Goal: Answer question/provide support

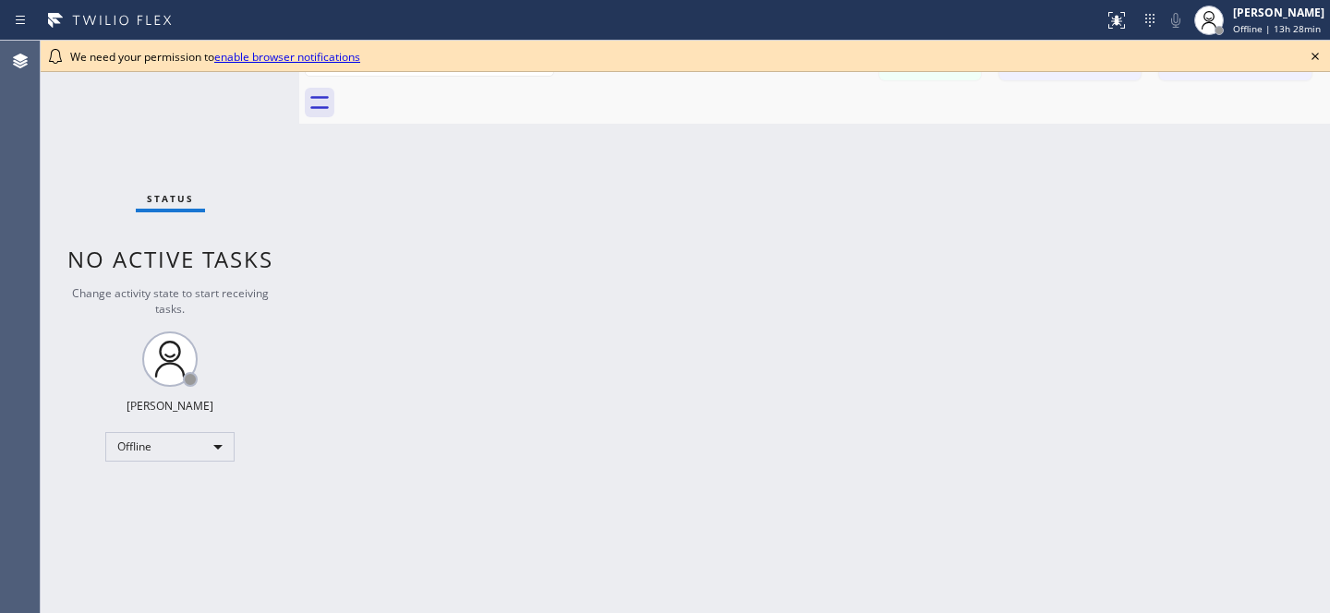
click at [1310, 57] on icon at bounding box center [1315, 56] width 22 height 22
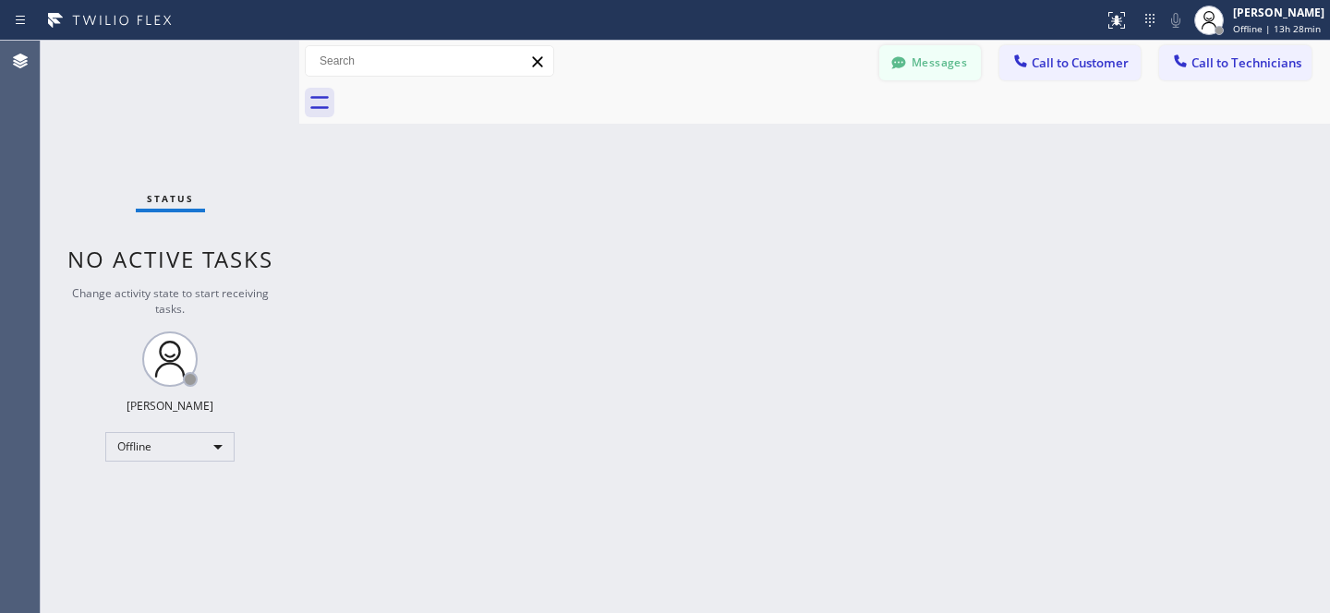
click at [949, 59] on button "Messages" at bounding box center [930, 62] width 102 height 35
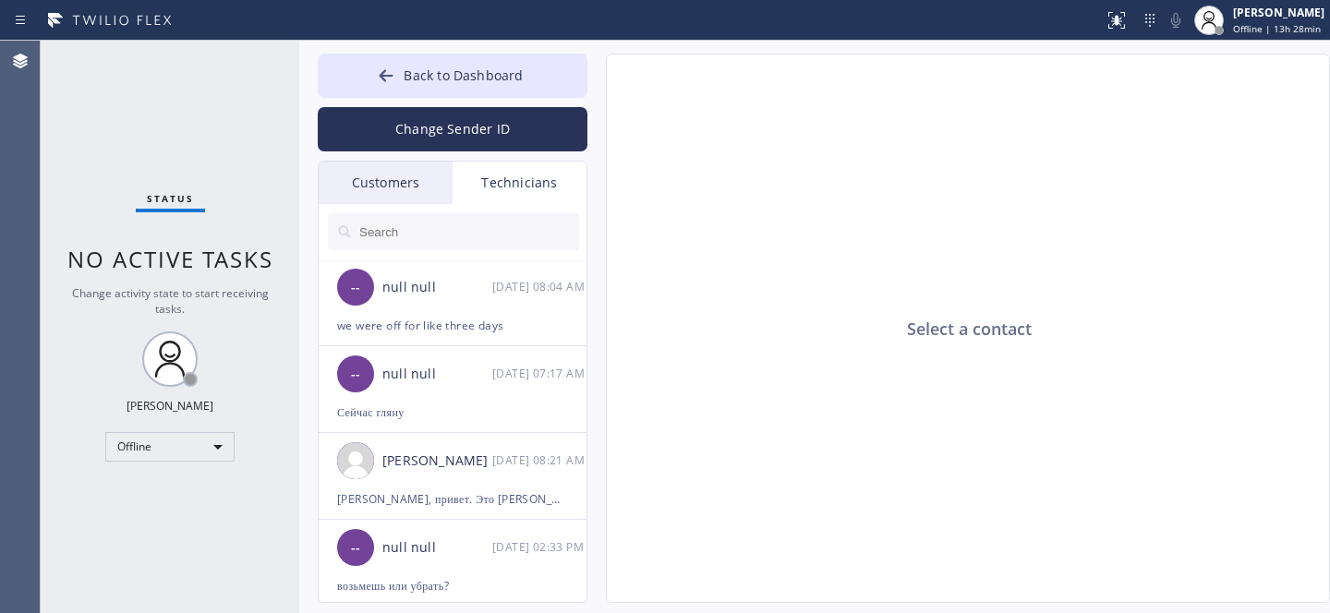
click at [390, 189] on div "Customers" at bounding box center [386, 183] width 134 height 42
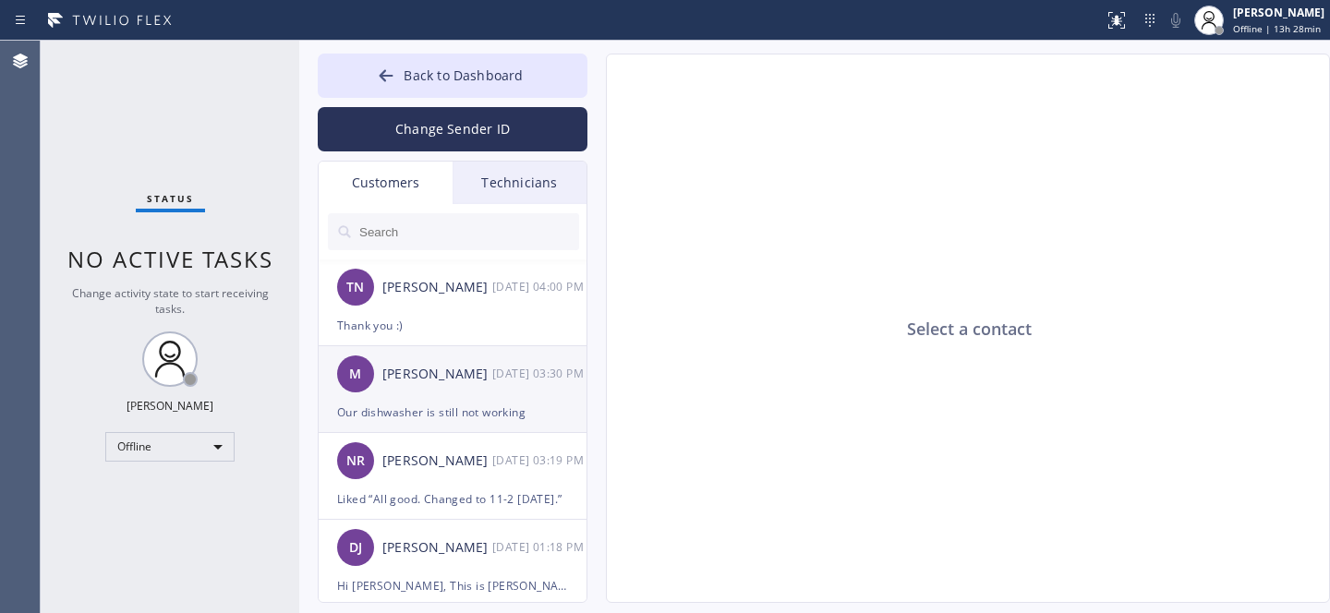
click at [448, 380] on div "[PERSON_NAME]" at bounding box center [437, 374] width 110 height 21
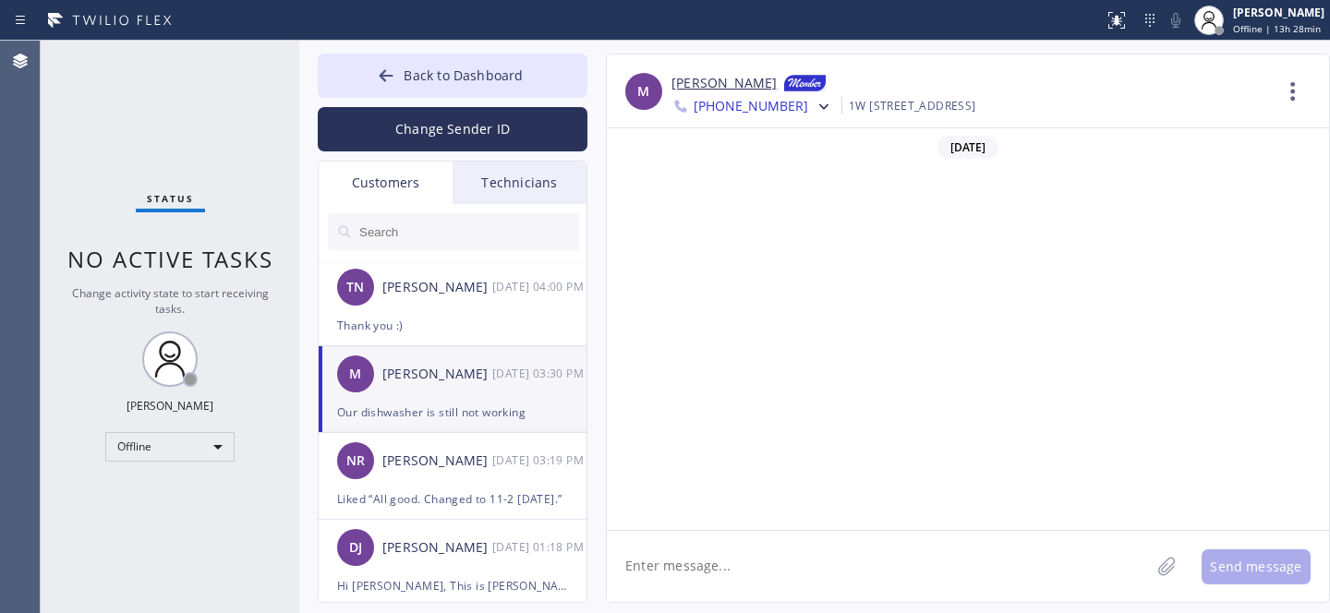
scroll to position [2325, 0]
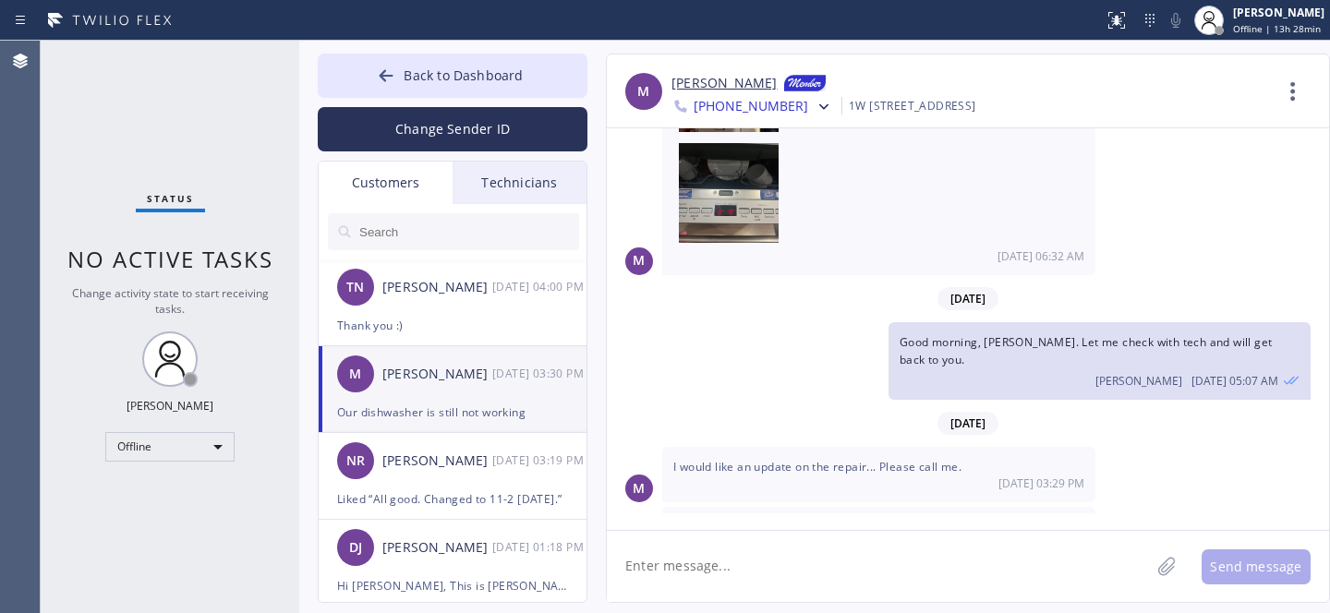
click at [714, 84] on link "[PERSON_NAME]" at bounding box center [724, 84] width 105 height 22
click at [853, 561] on textarea at bounding box center [878, 566] width 543 height 71
click at [415, 69] on span "Back to Dashboard" at bounding box center [463, 76] width 119 height 18
